Goal: Task Accomplishment & Management: Manage account settings

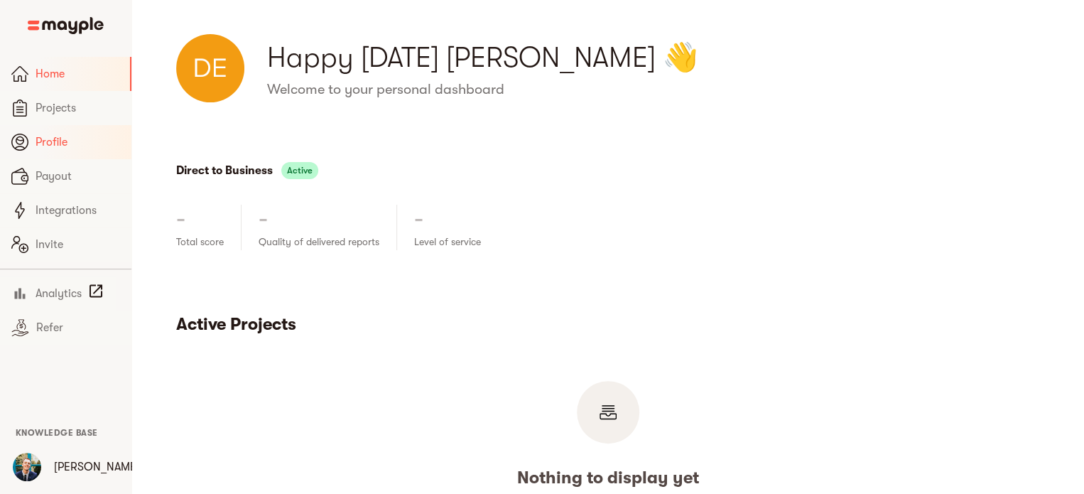
click at [63, 139] on span "Profile" at bounding box center [78, 142] width 85 height 17
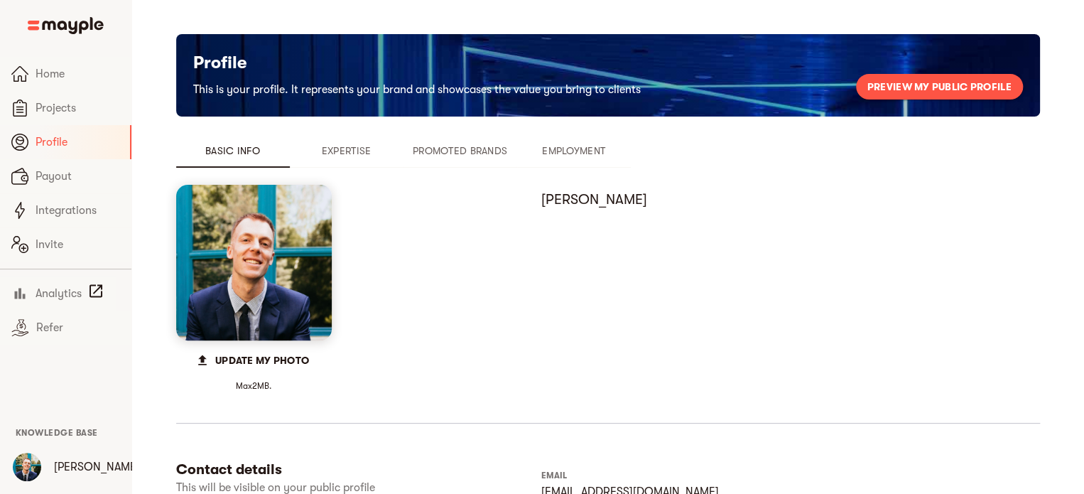
click at [450, 156] on span "Promoted Brands" at bounding box center [460, 150] width 97 height 17
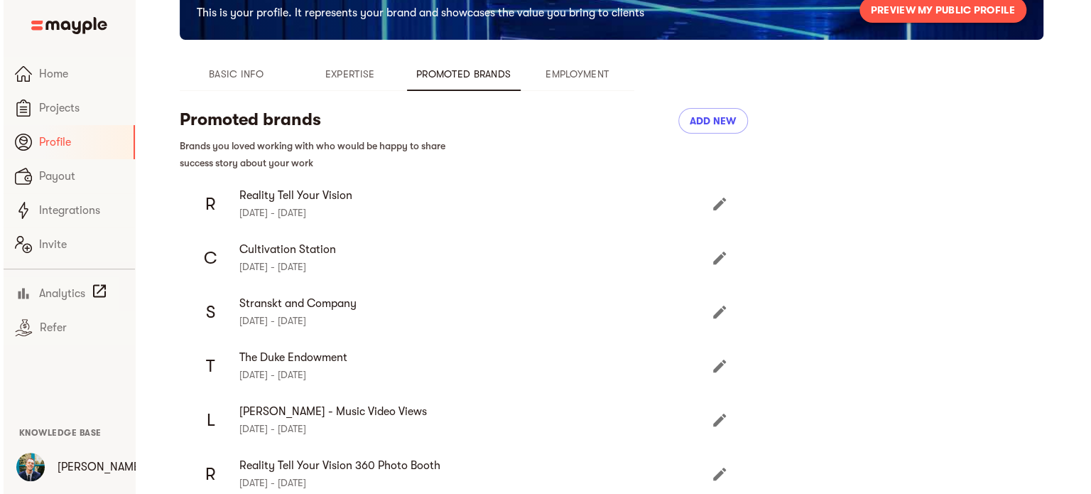
scroll to position [213, 0]
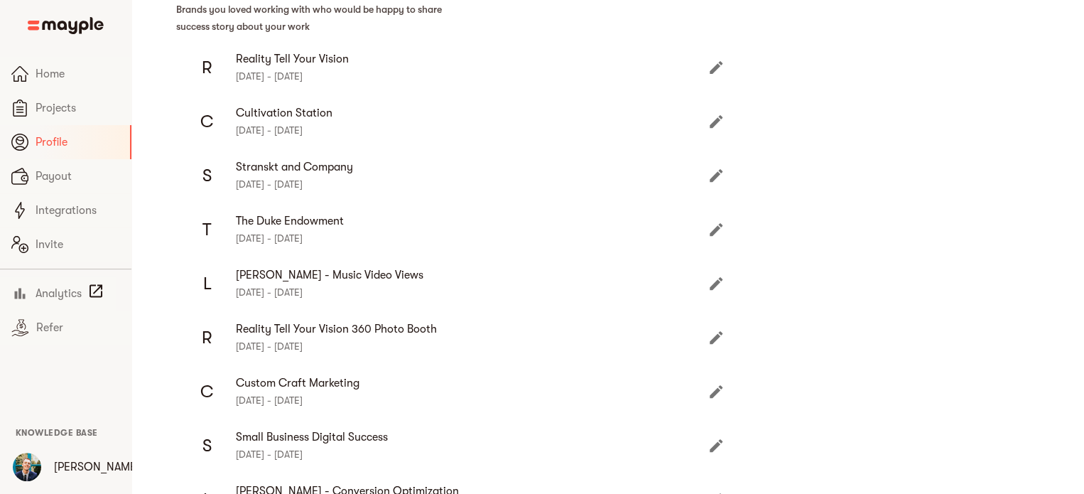
click at [719, 125] on icon "Edit" at bounding box center [716, 121] width 17 height 17
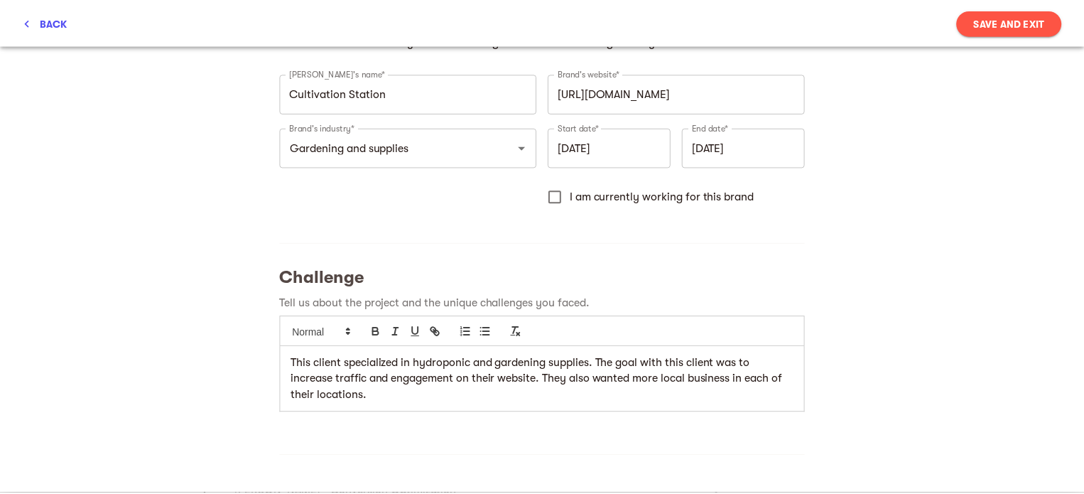
scroll to position [0, 0]
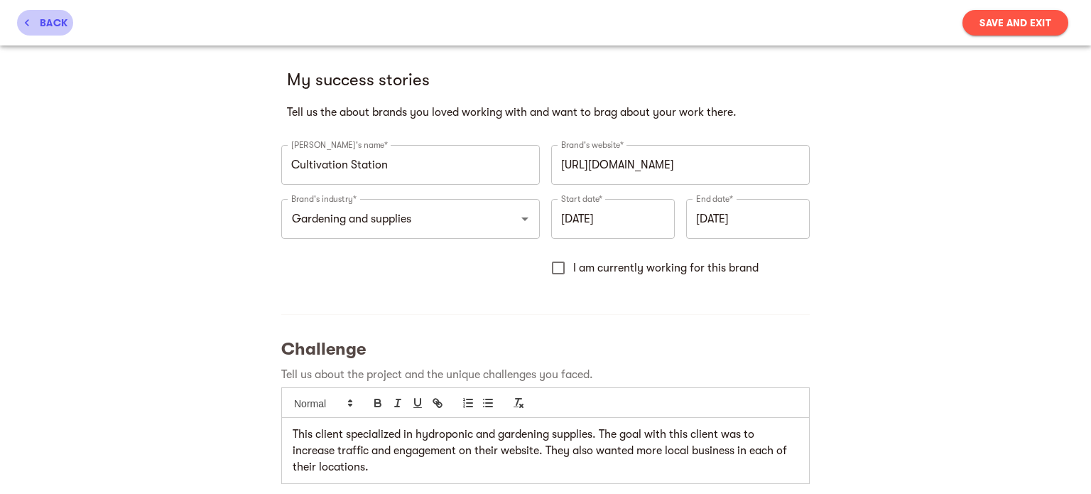
click at [65, 14] on span "back" at bounding box center [45, 22] width 45 height 17
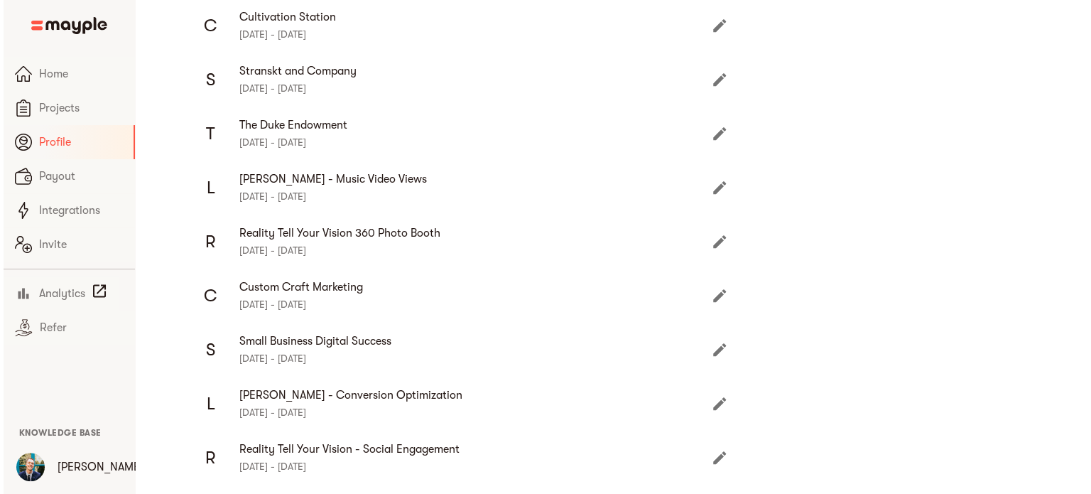
scroll to position [426, 0]
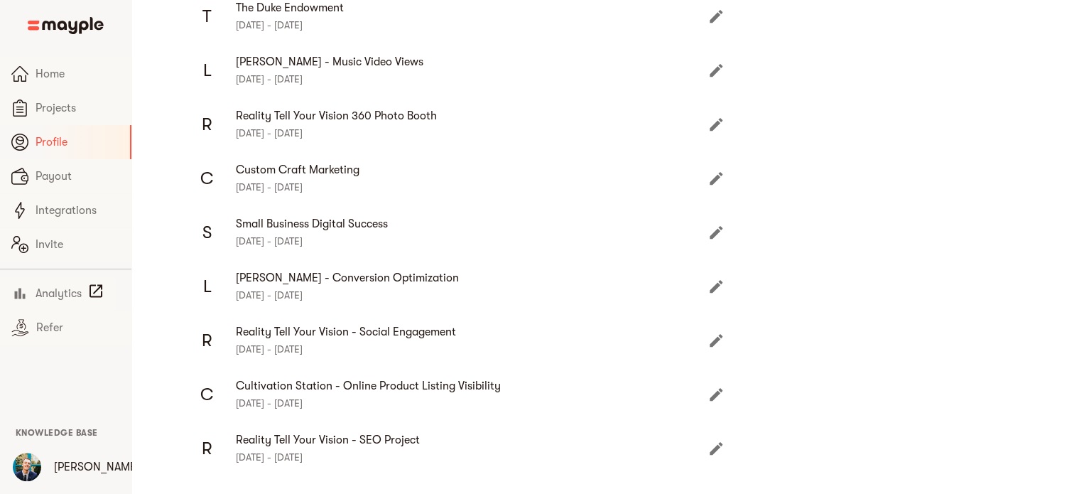
click at [716, 389] on icon "Edit" at bounding box center [716, 394] width 17 height 17
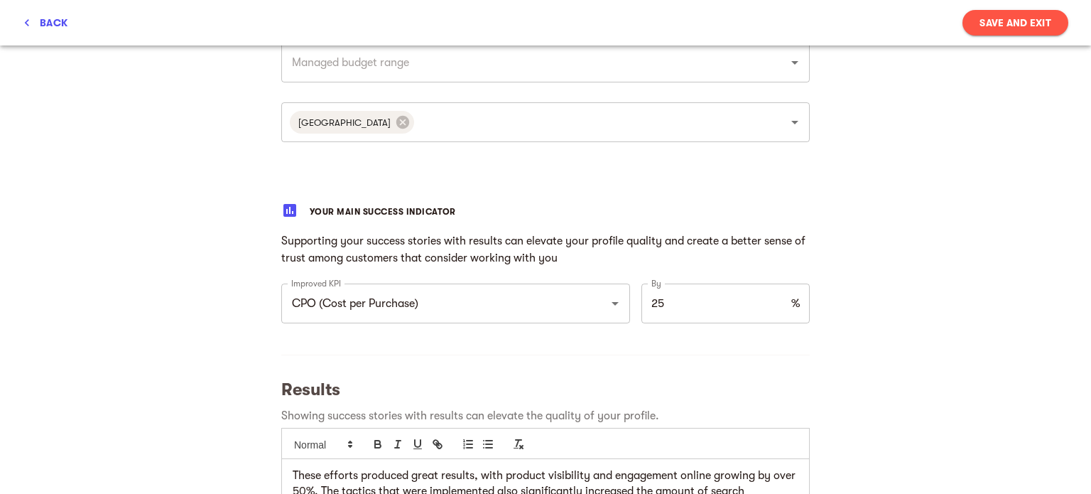
scroll to position [924, 0]
